Goal: Task Accomplishment & Management: Manage account settings

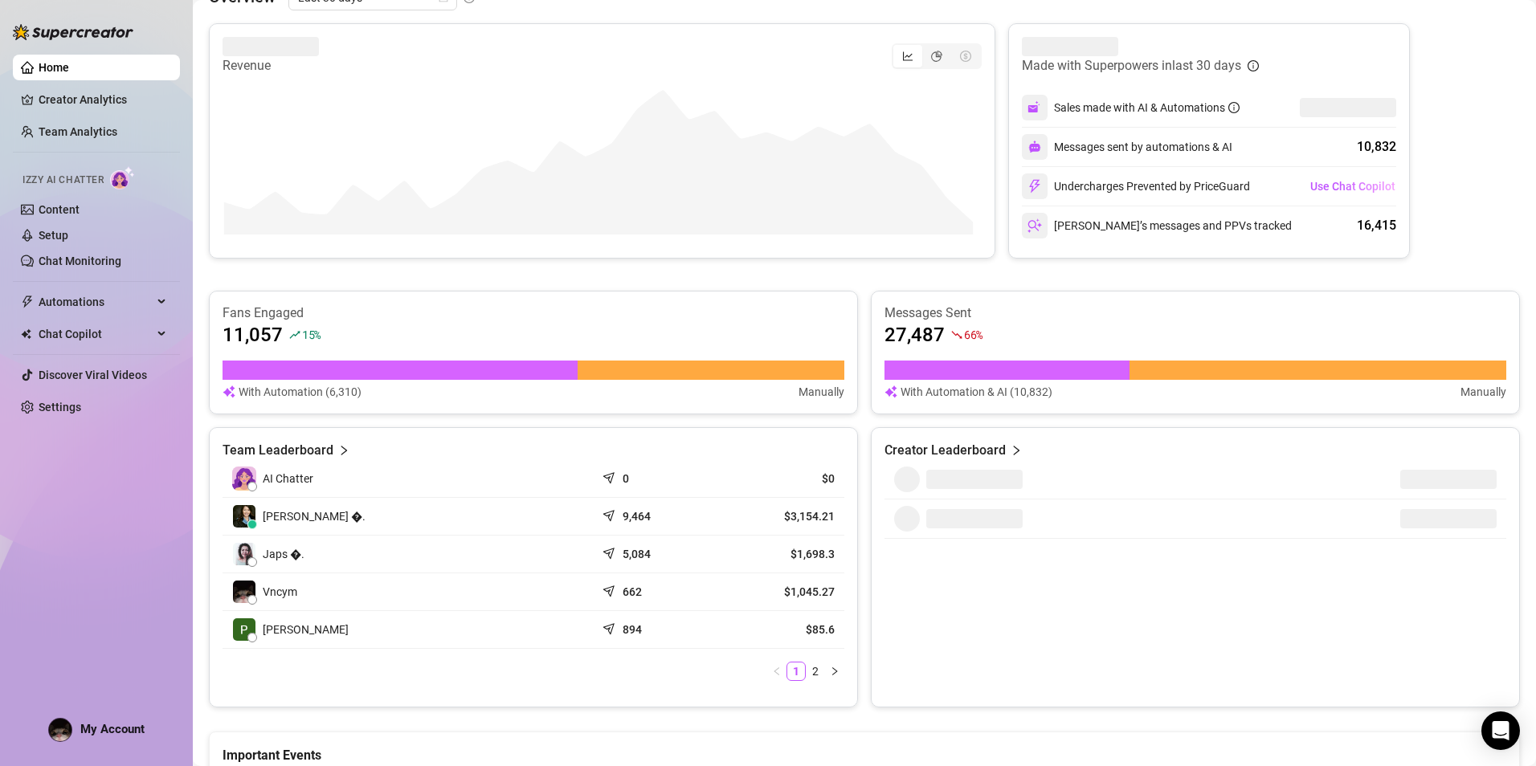
scroll to position [321, 0]
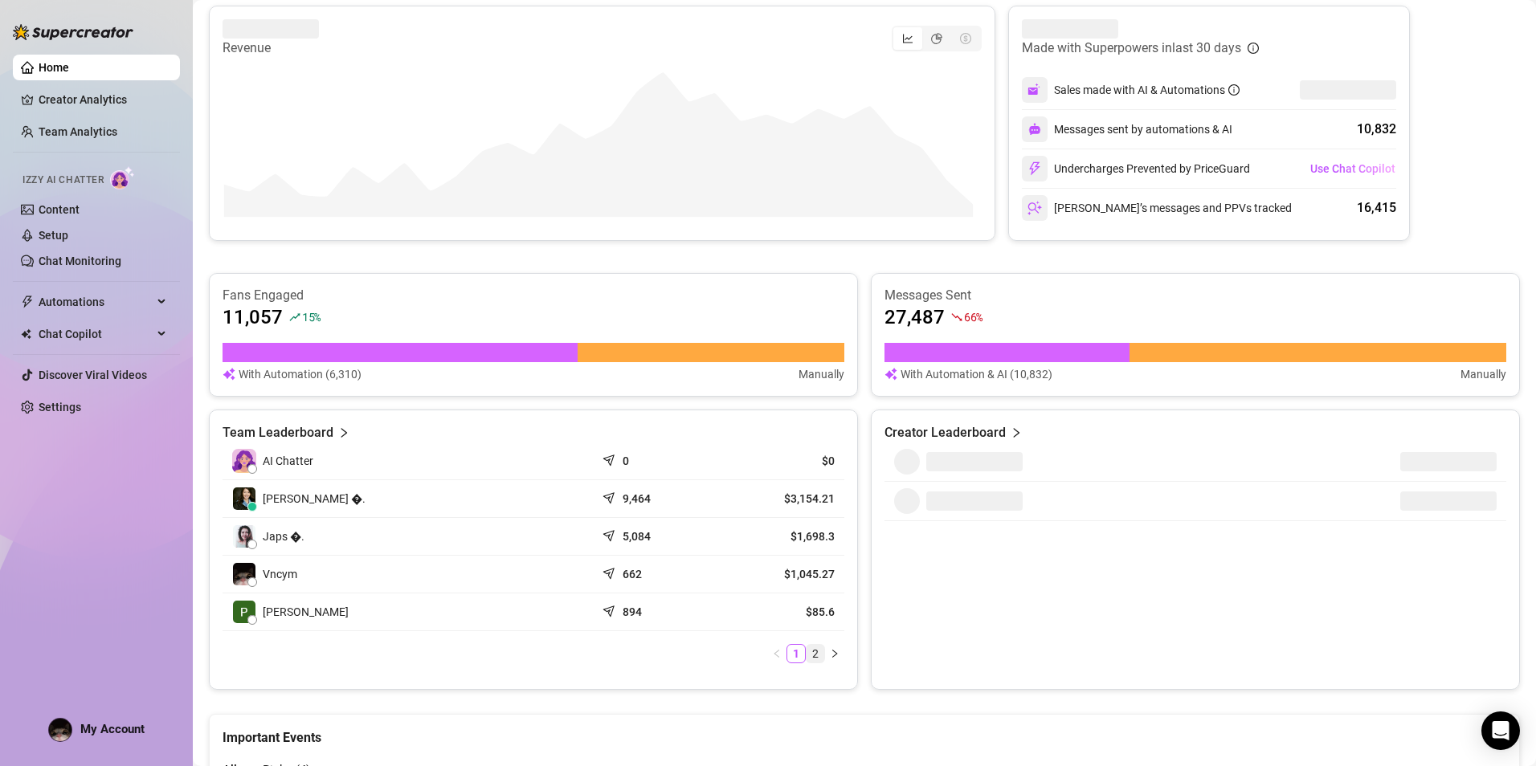
click at [811, 651] on link "2" at bounding box center [816, 654] width 18 height 18
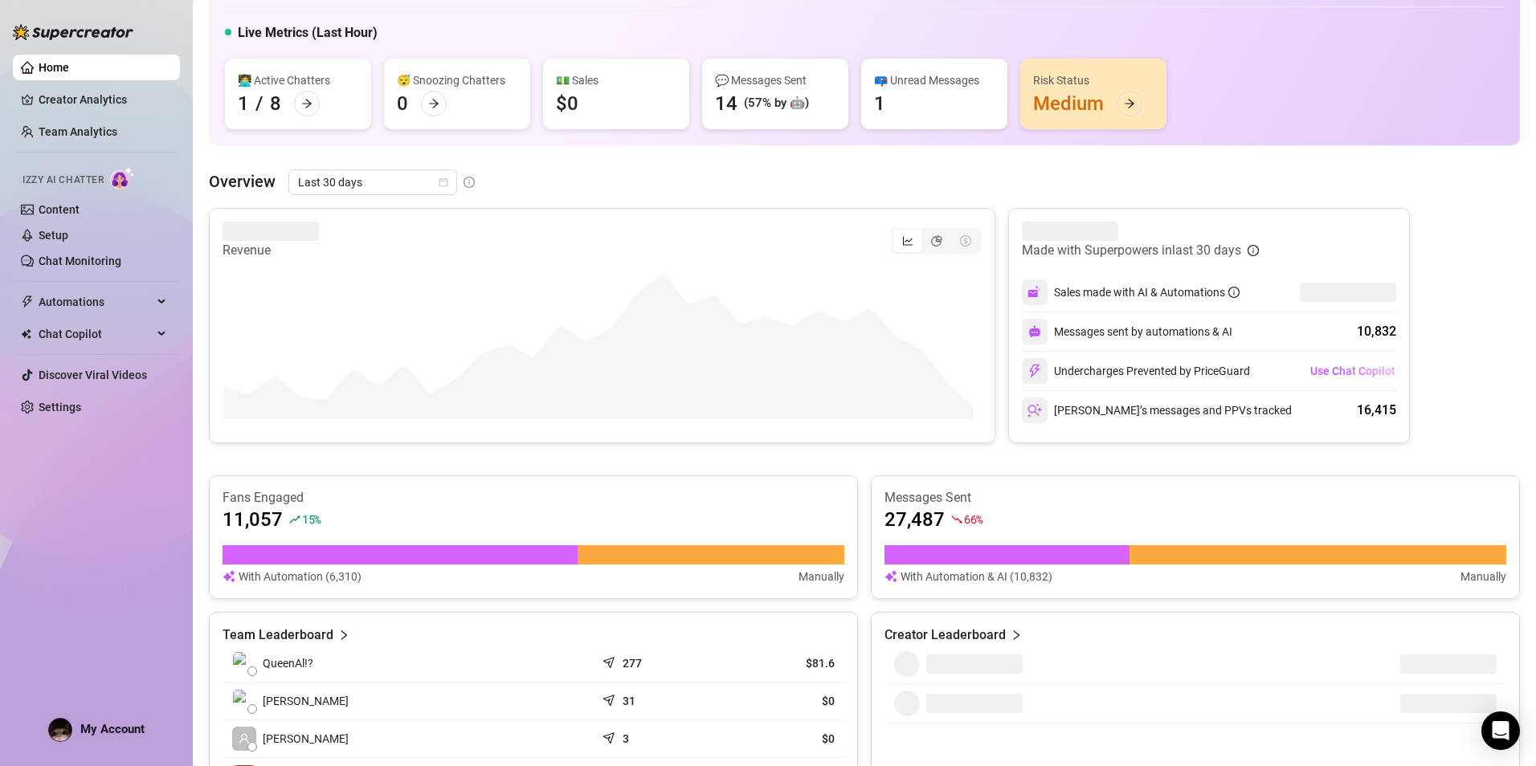
scroll to position [80, 0]
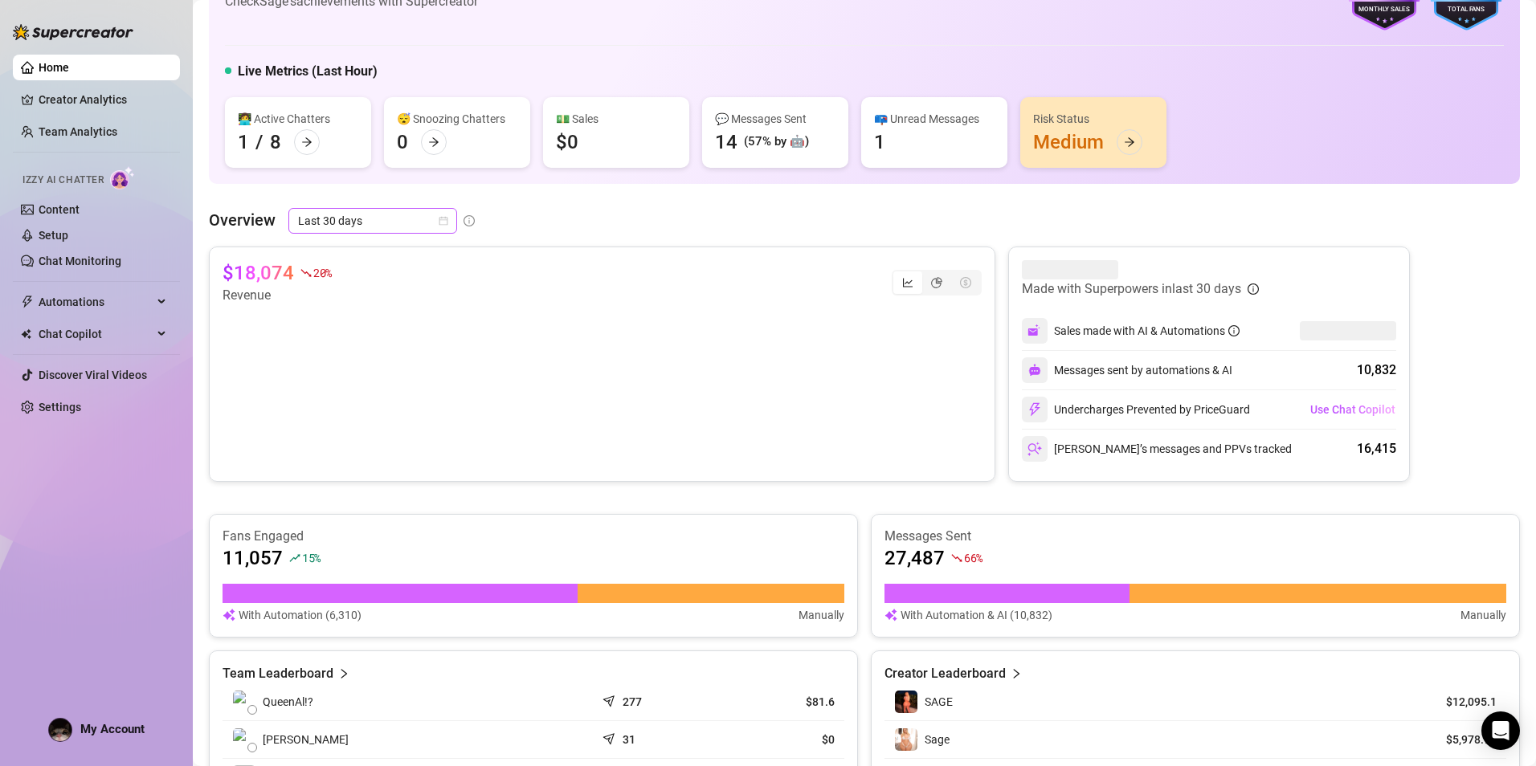
click at [293, 231] on div "Last 30 days" at bounding box center [372, 221] width 169 height 26
click at [355, 278] on div "Last 7 days" at bounding box center [371, 279] width 143 height 18
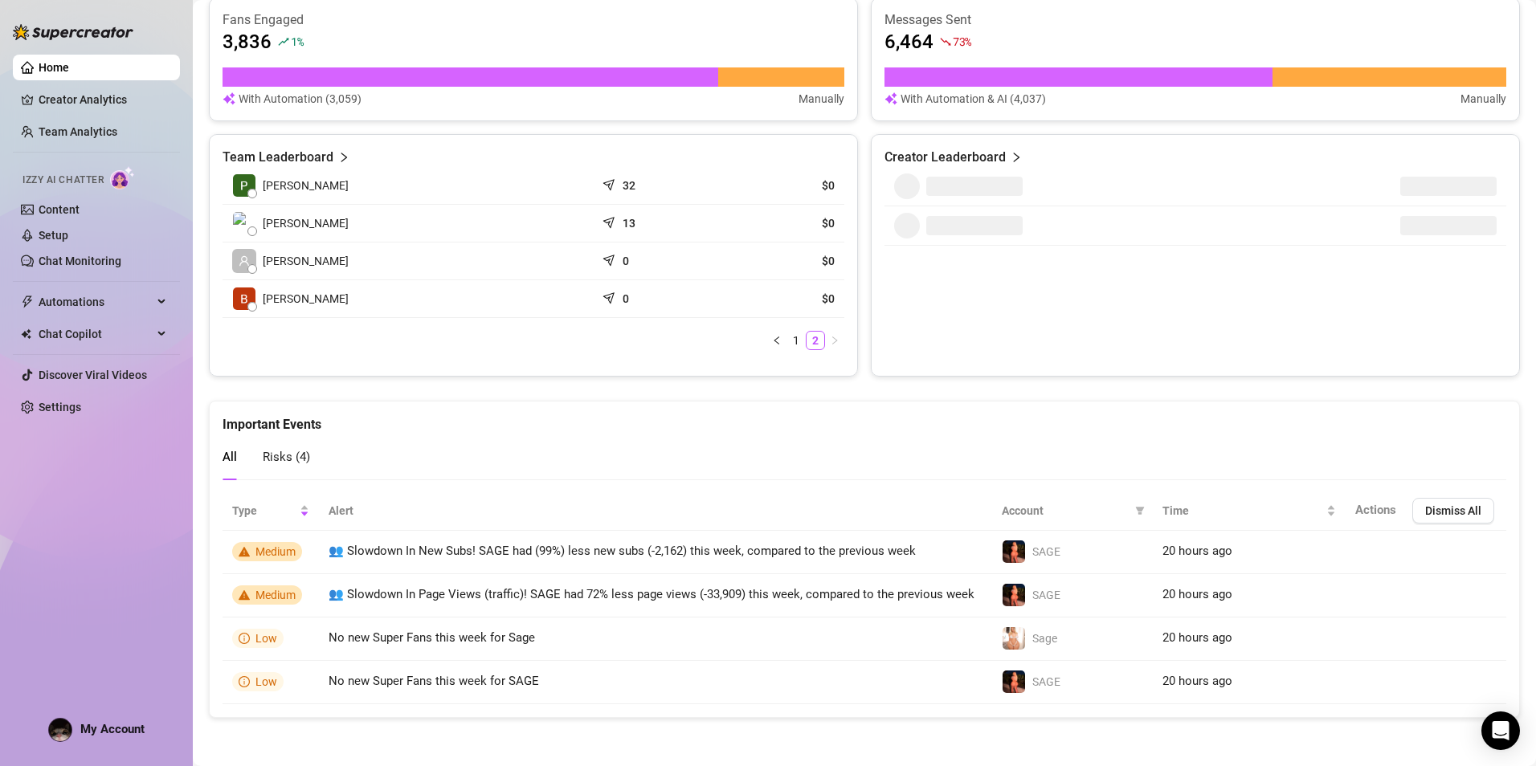
scroll to position [611, 0]
click at [794, 337] on link "1" at bounding box center [796, 341] width 18 height 18
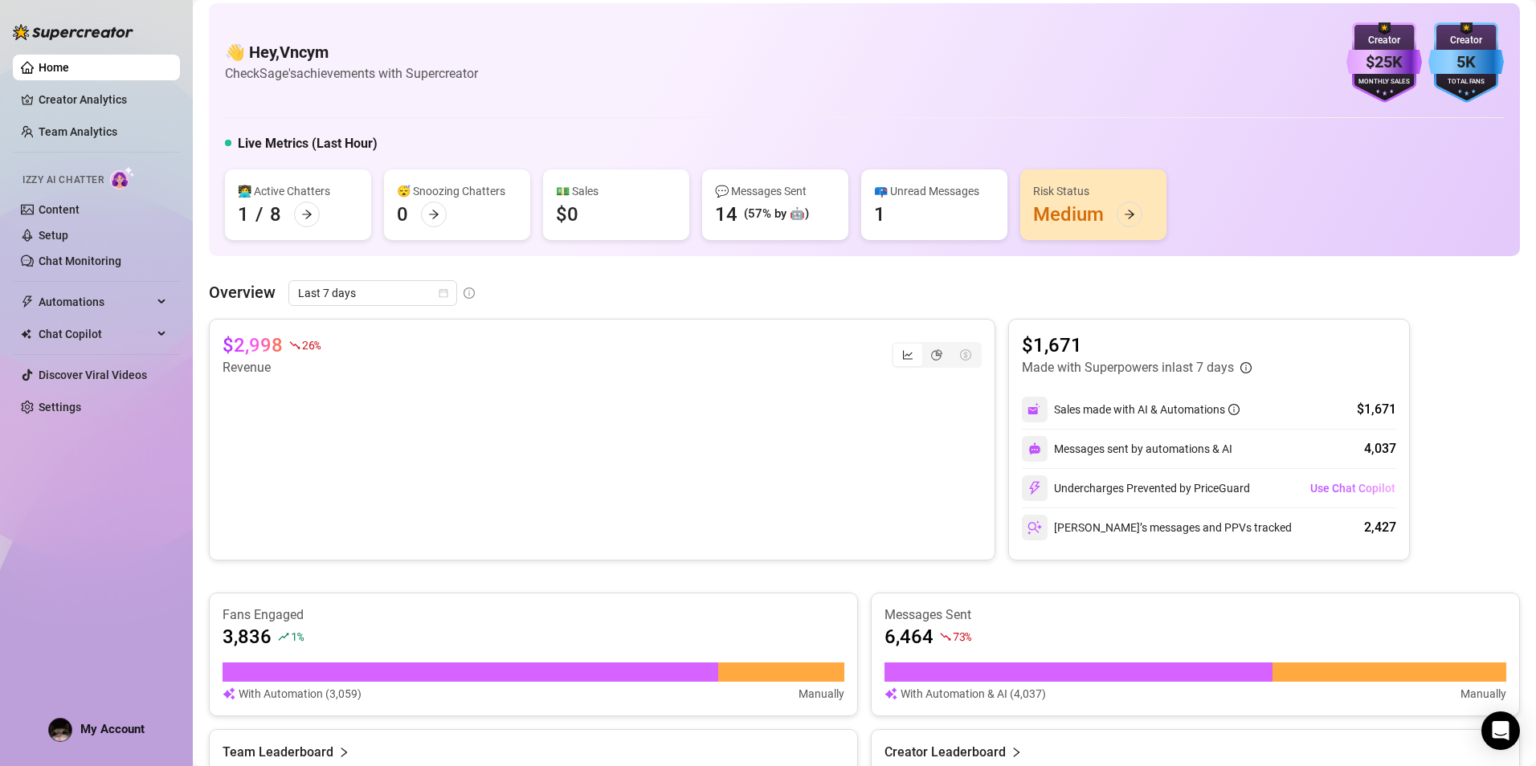
scroll to position [0, 0]
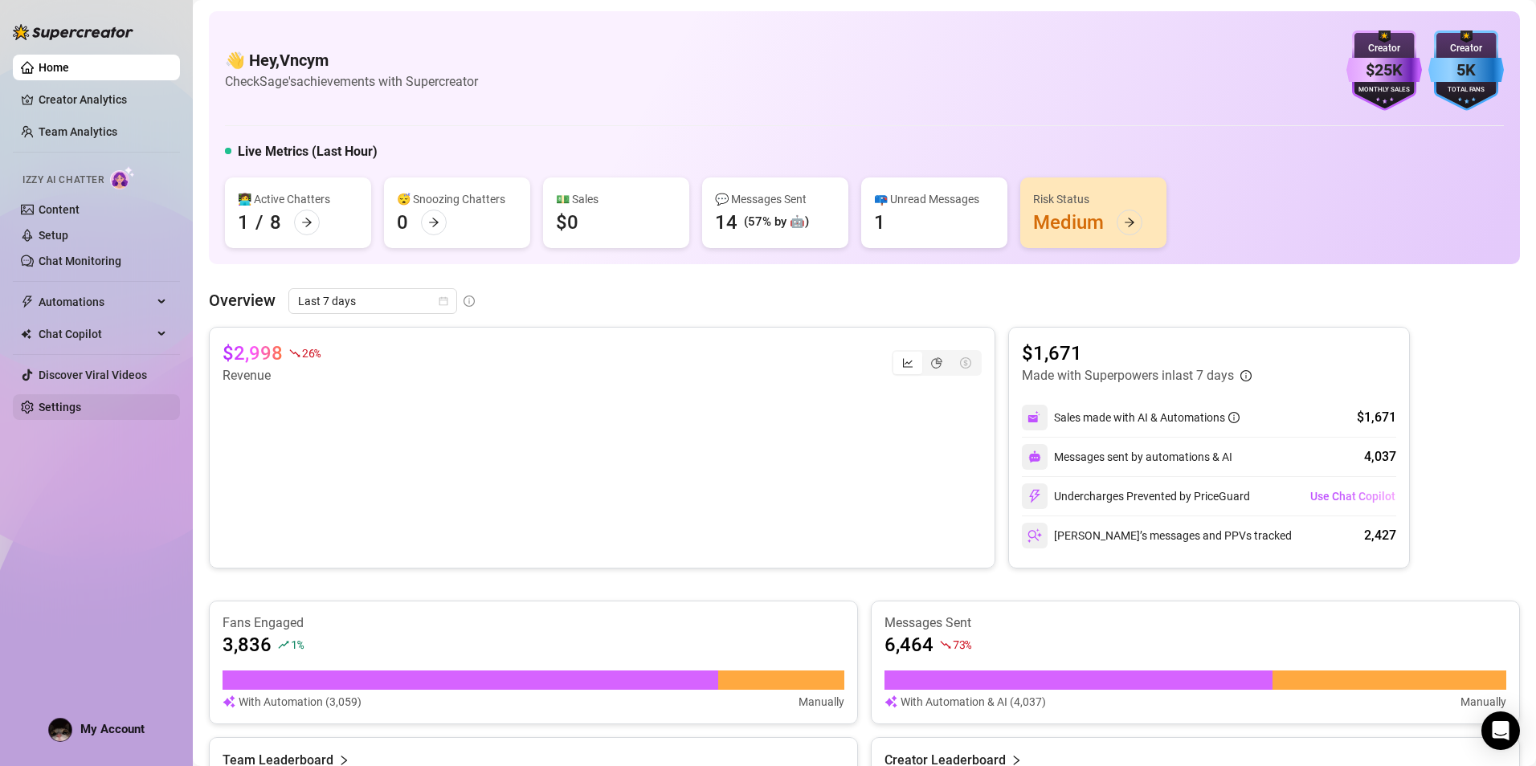
click at [81, 410] on link "Settings" at bounding box center [60, 407] width 43 height 13
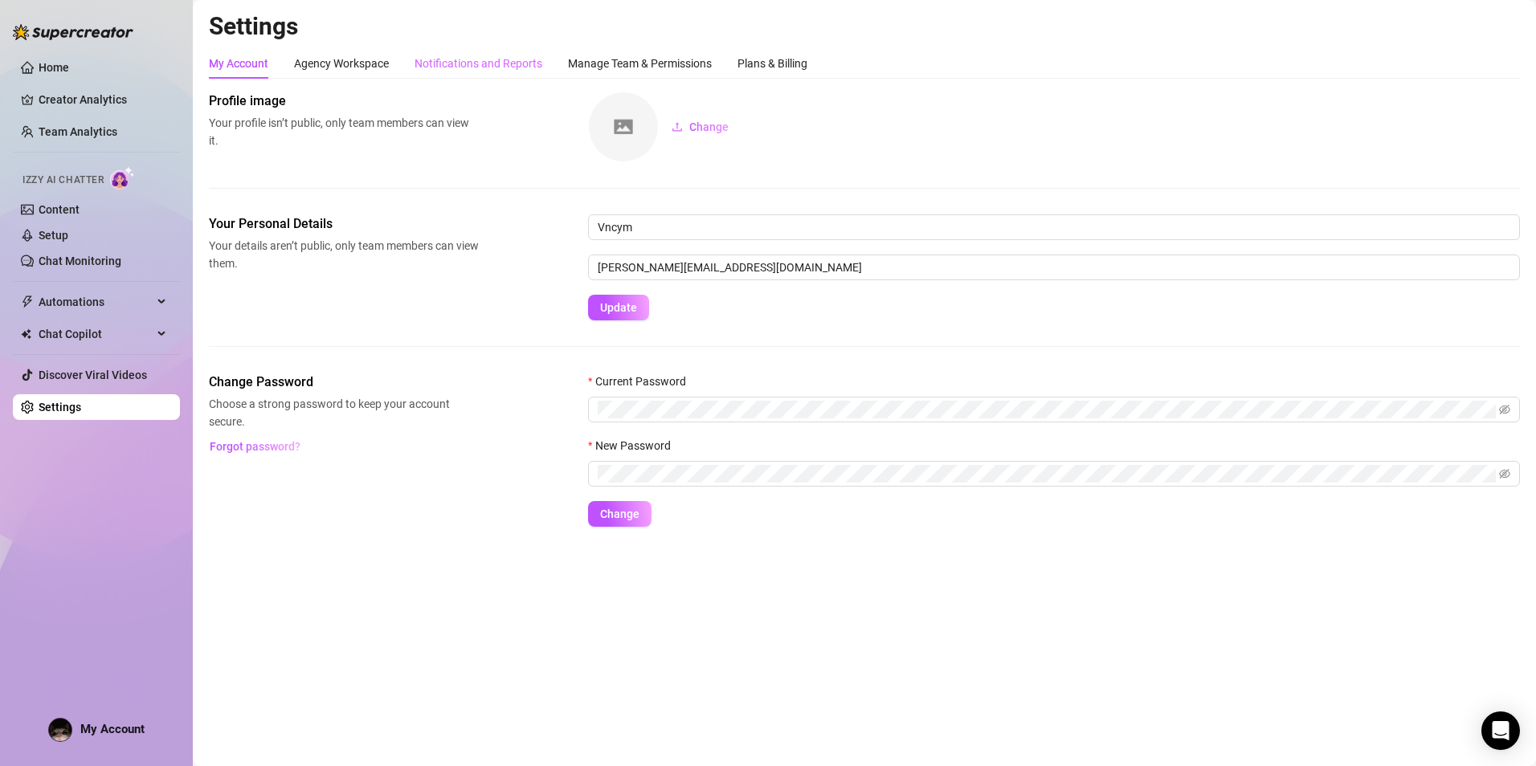
click at [498, 74] on div "Notifications and Reports" at bounding box center [479, 63] width 128 height 31
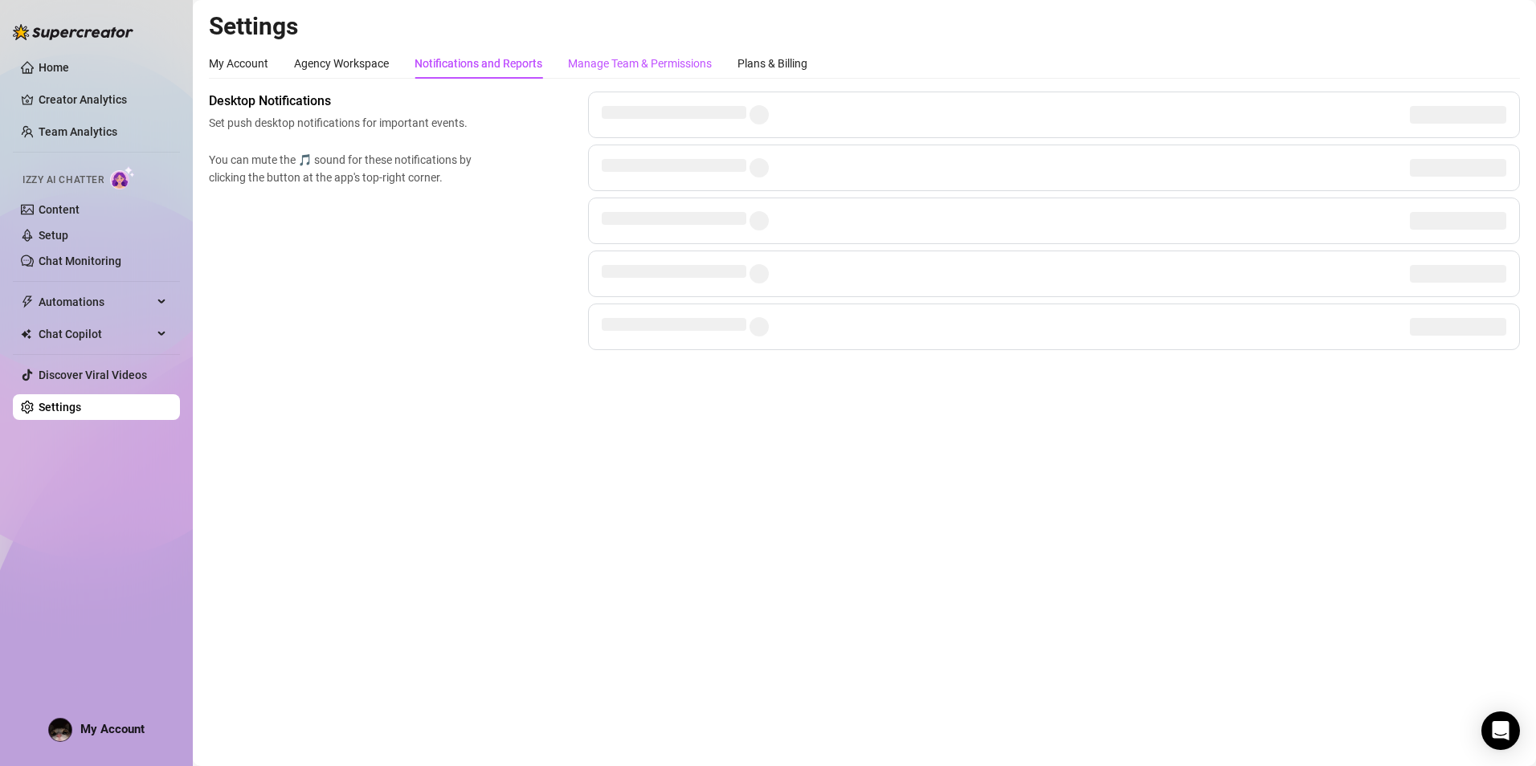
click at [637, 71] on div "Manage Team & Permissions" at bounding box center [640, 64] width 144 height 18
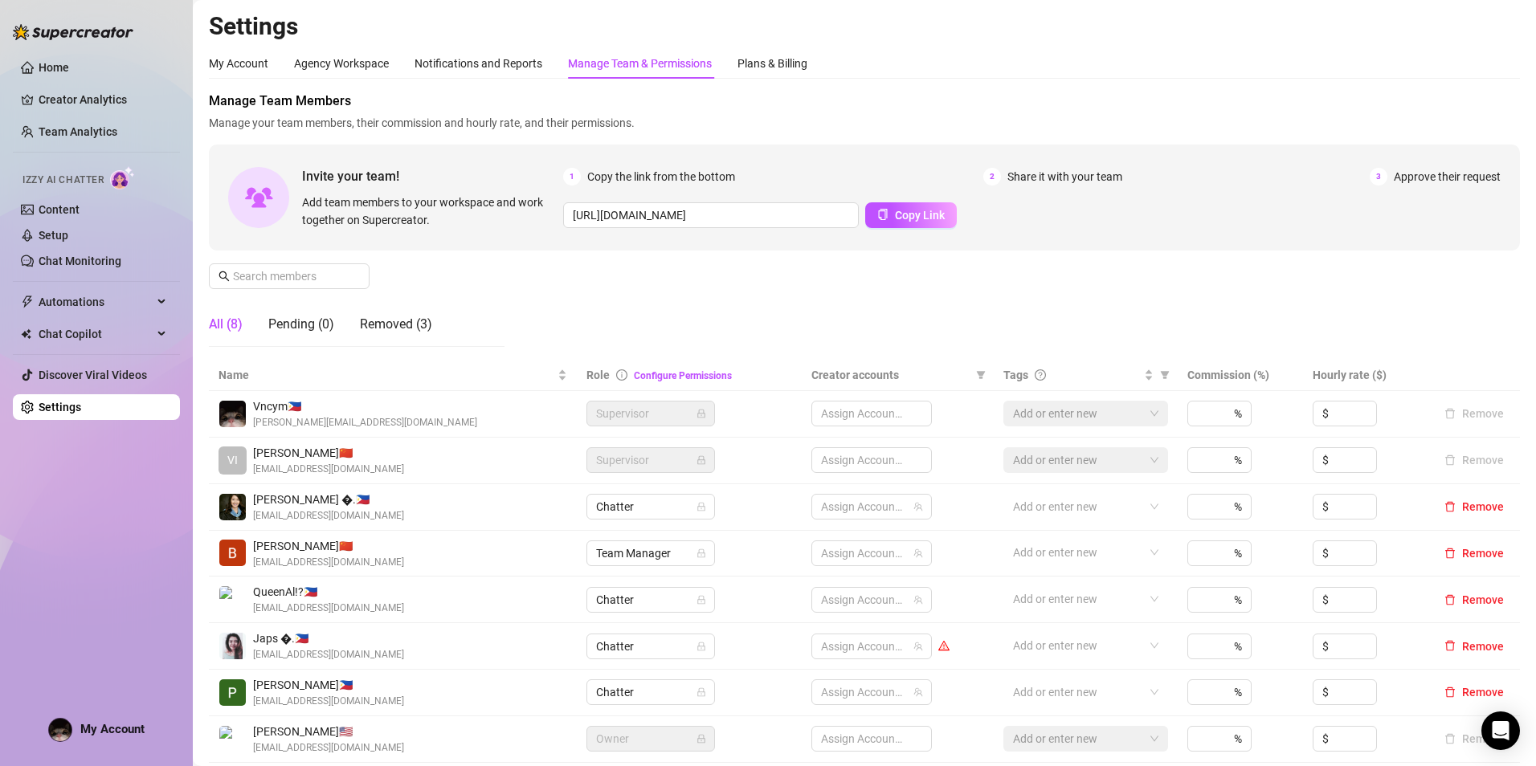
click at [650, 61] on div "Manage Team & Permissions" at bounding box center [640, 64] width 144 height 18
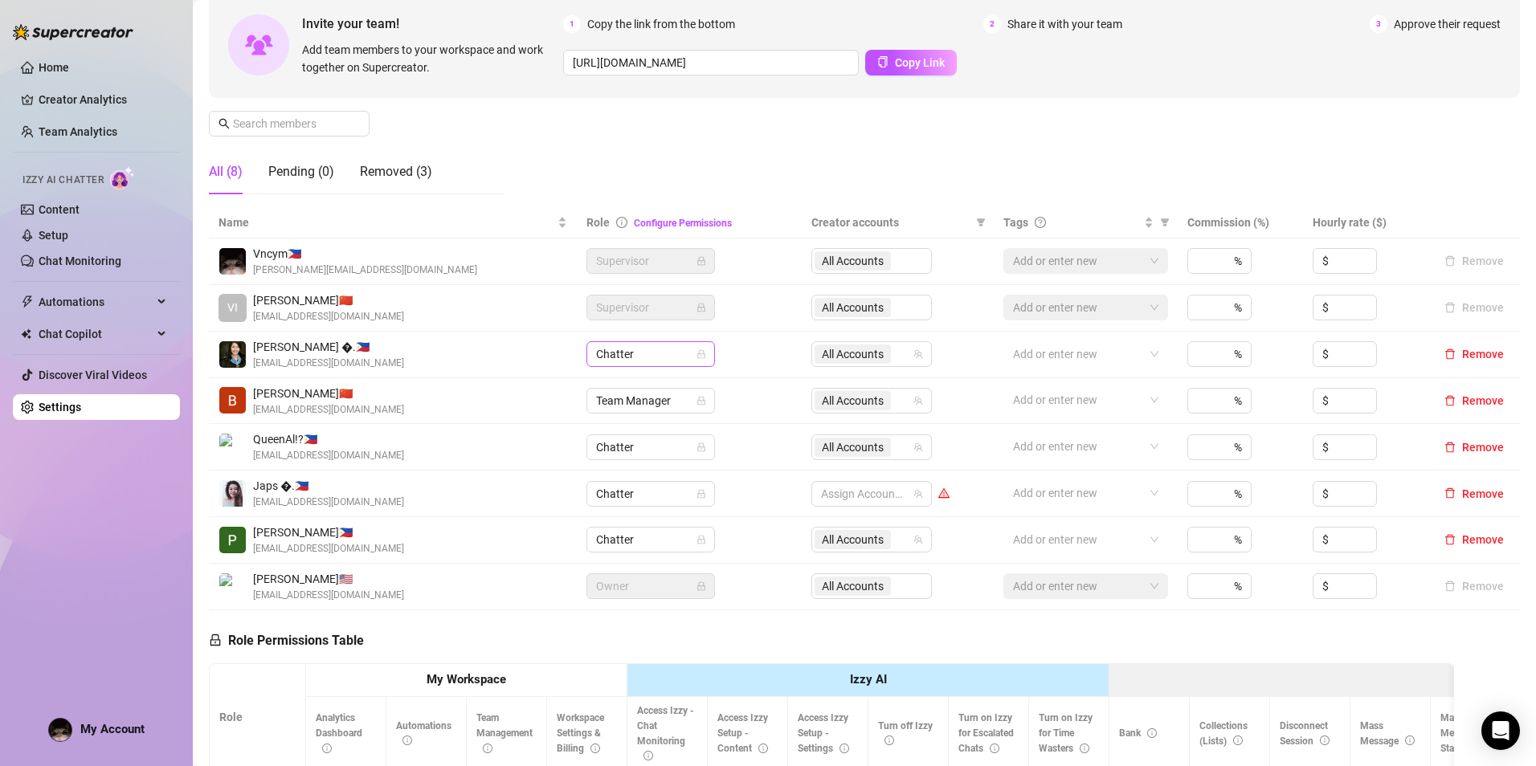
scroll to position [161, 0]
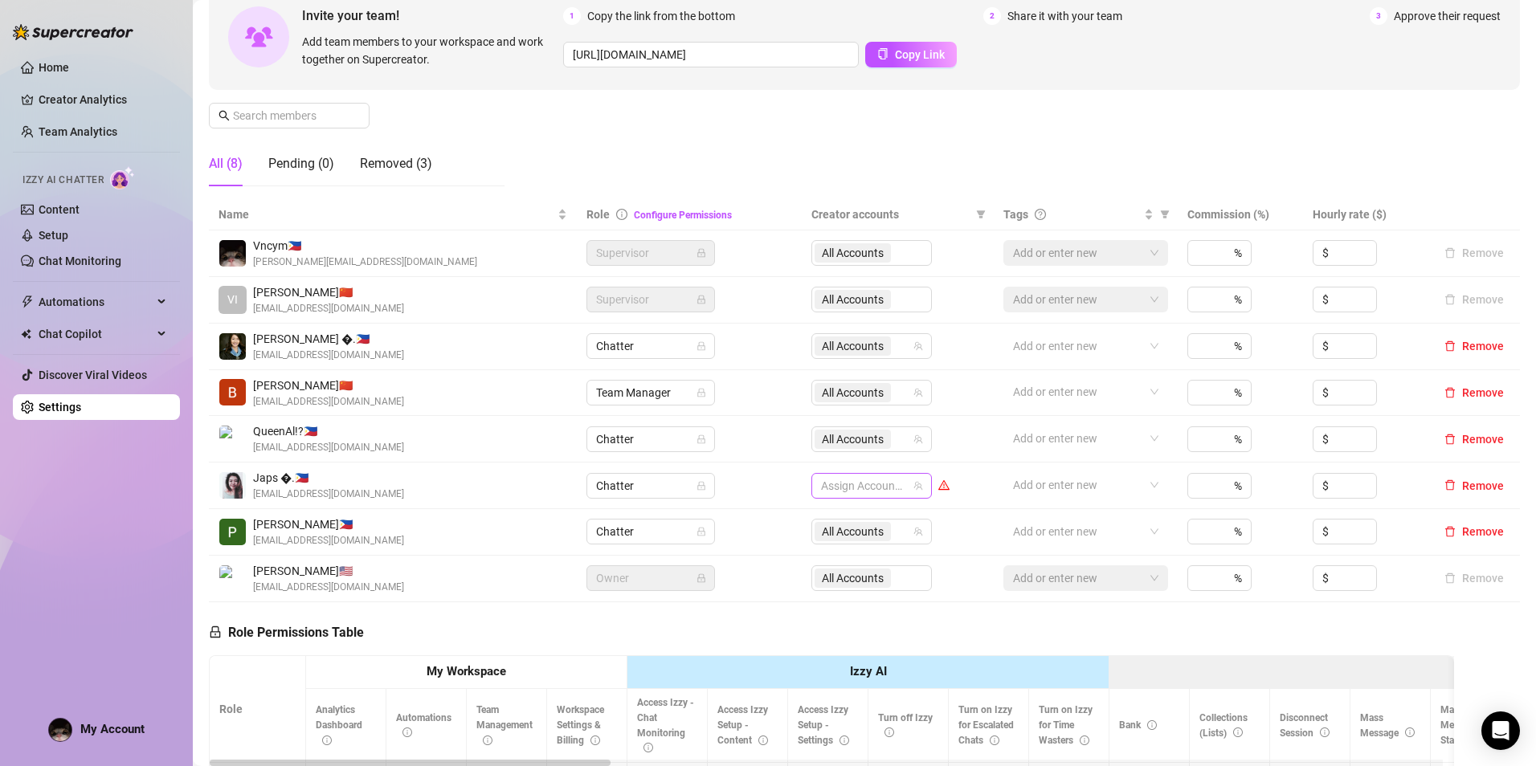
click at [870, 487] on div at bounding box center [863, 486] width 97 height 22
click at [847, 511] on span "Select all" at bounding box center [864, 520] width 56 height 18
click at [836, 513] on input "Select all" at bounding box center [829, 519] width 13 height 13
checkbox input "true"
click at [967, 464] on td "All Accounts" at bounding box center [898, 486] width 192 height 47
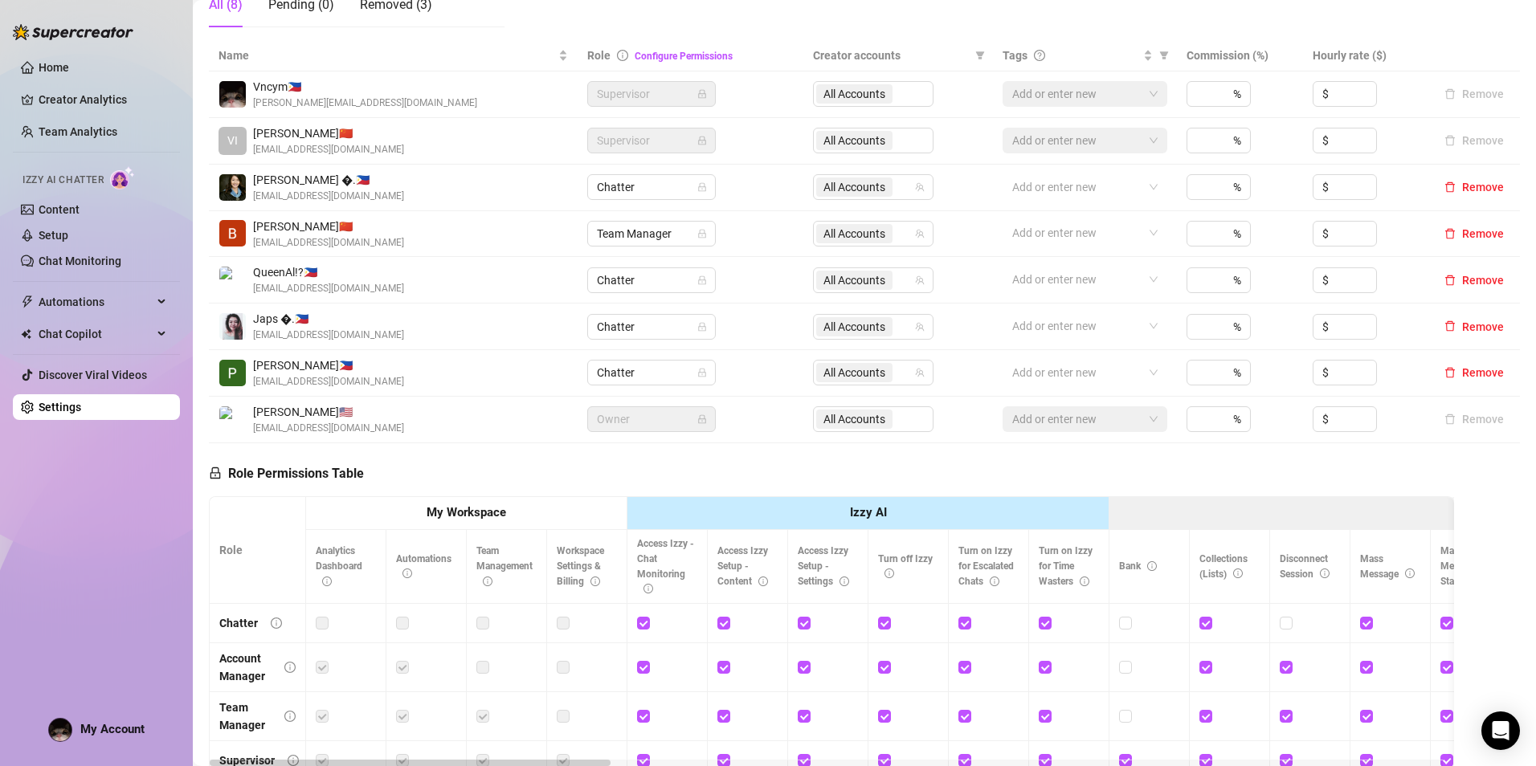
scroll to position [321, 0]
click at [673, 293] on td "Chatter" at bounding box center [691, 278] width 226 height 47
